Goal: Task Accomplishment & Management: Use online tool/utility

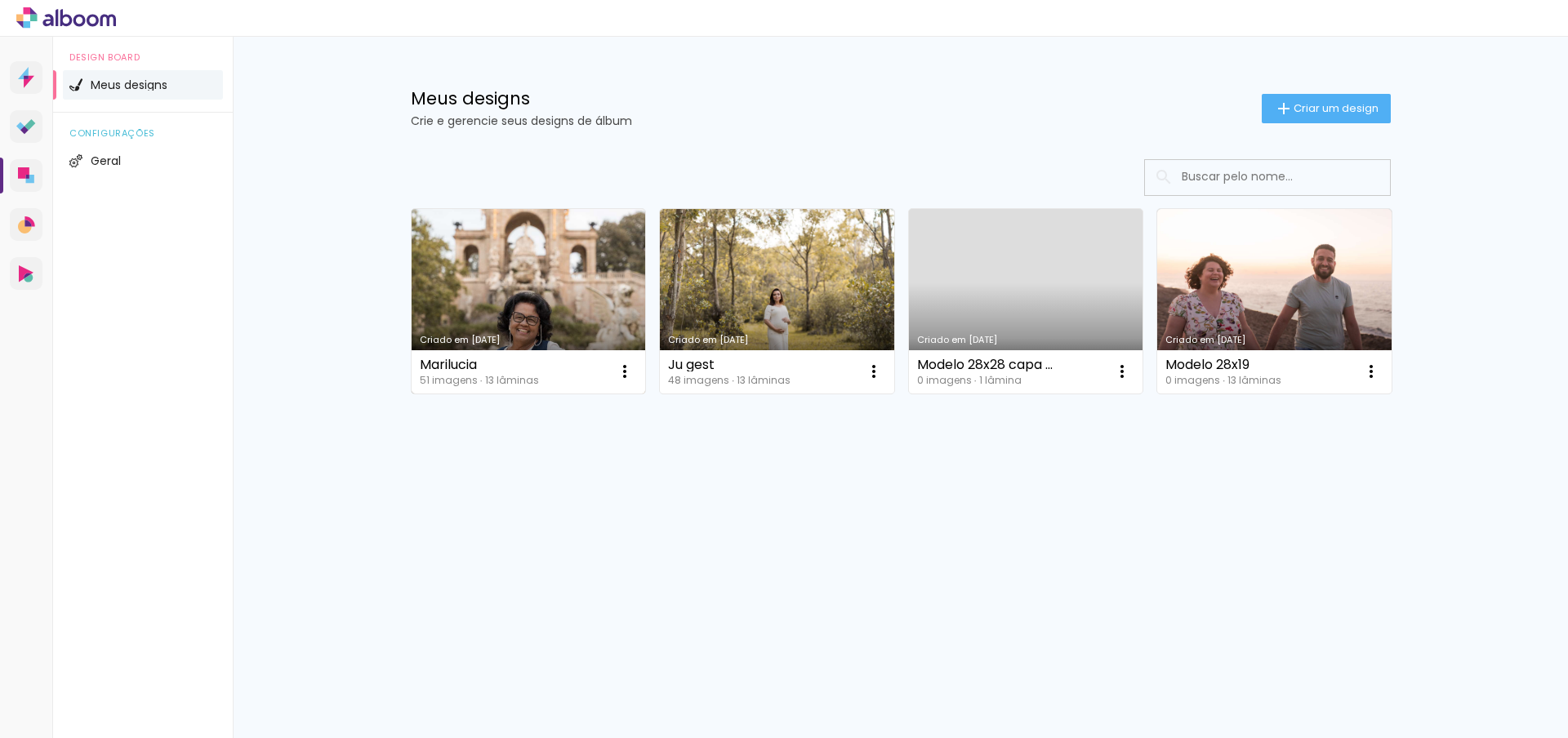
click at [555, 268] on link "Criado em [DATE]" at bounding box center [528, 302] width 235 height 184
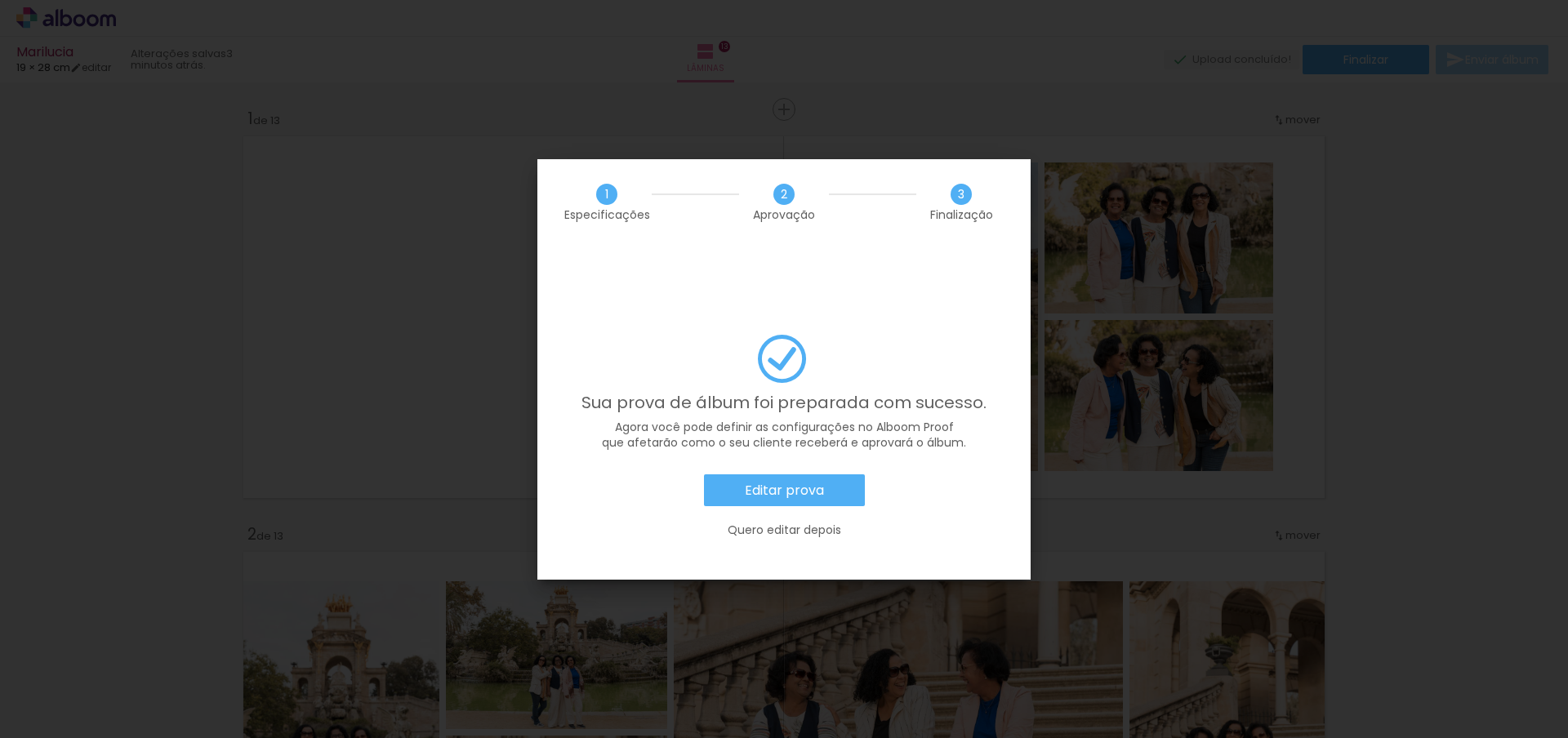
scroll to position [6968, 0]
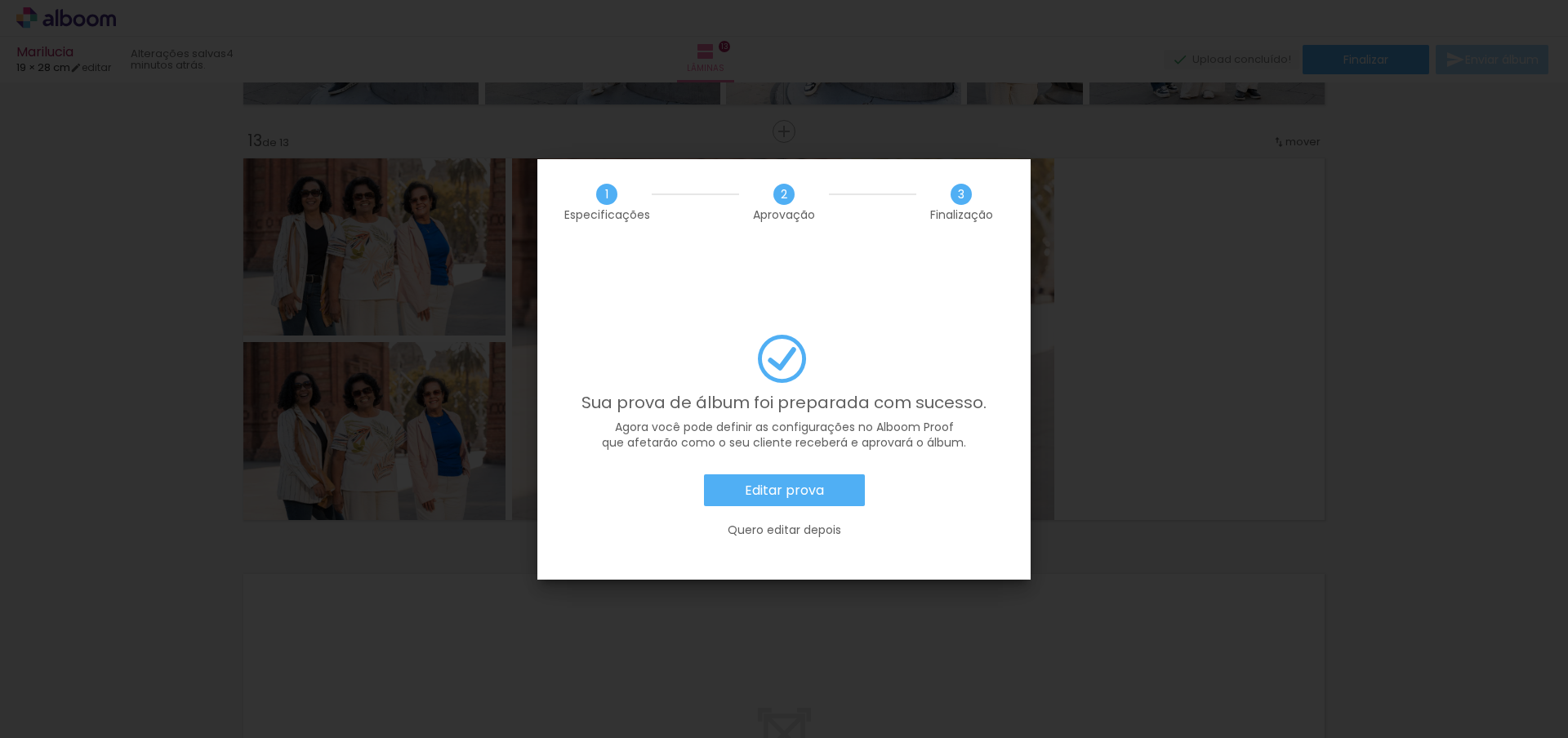
click at [818, 474] on paper-button "Editar prova" at bounding box center [784, 491] width 161 height 33
